Goal: Information Seeking & Learning: Check status

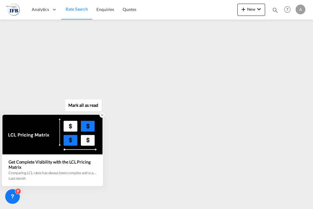
click at [41, 136] on div at bounding box center [52, 135] width 100 height 40
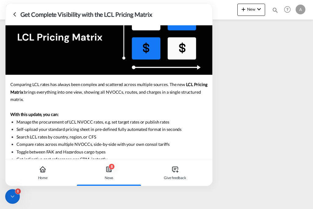
scroll to position [79, 0]
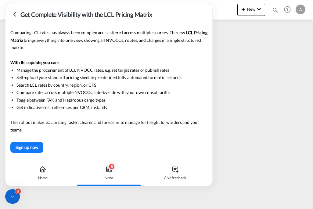
click at [14, 14] on icon at bounding box center [15, 14] width 2 height 4
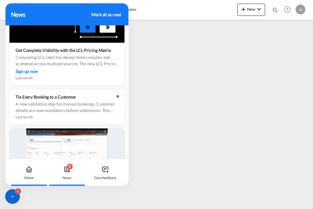
click at [27, 169] on icon at bounding box center [29, 170] width 4 height 3
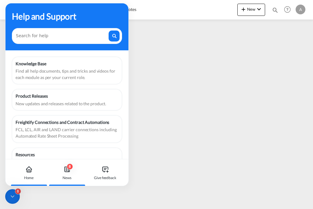
click at [69, 171] on icon at bounding box center [67, 169] width 5 height 5
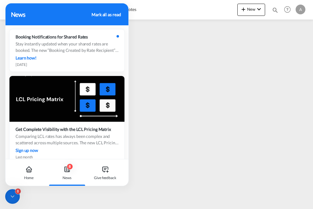
drag, startPoint x: 26, startPoint y: 16, endPoint x: 0, endPoint y: 16, distance: 25.6
click at [0, 16] on body "Analytics Reports Rate Search Enquiries Quotes Analytics Reports" at bounding box center [156, 104] width 313 height 209
drag, startPoint x: 0, startPoint y: 16, endPoint x: 99, endPoint y: 14, distance: 99.0
click at [99, 14] on div "Mark all as read" at bounding box center [105, 14] width 29 height 6
click at [105, 171] on icon at bounding box center [104, 168] width 7 height 7
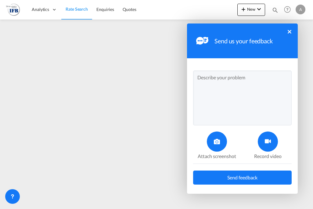
click at [285, 31] on div "Send us your feedback ×" at bounding box center [242, 40] width 111 height 35
click at [288, 31] on button "×" at bounding box center [289, 32] width 4 height 4
